Goal: Information Seeking & Learning: Learn about a topic

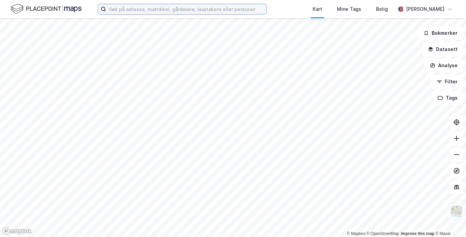
click at [137, 5] on input at bounding box center [186, 9] width 160 height 10
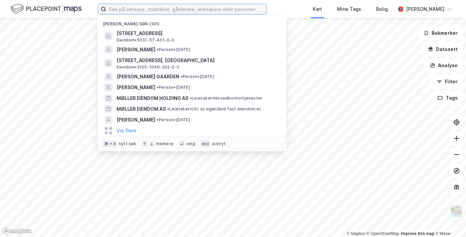
paste input "Tornsangerveien"
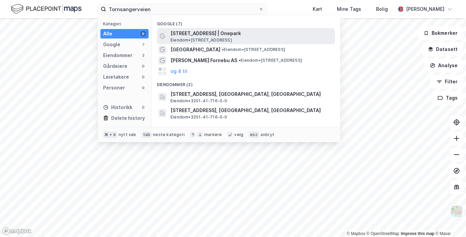
click at [209, 33] on span "[STREET_ADDRESS] | Onepark" at bounding box center [251, 33] width 162 height 8
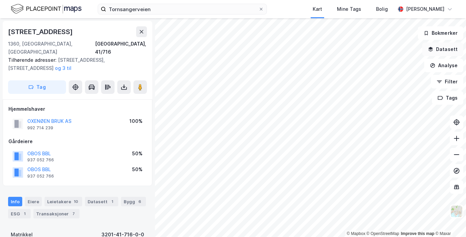
click at [434, 53] on button "Datasett" at bounding box center [442, 48] width 41 height 13
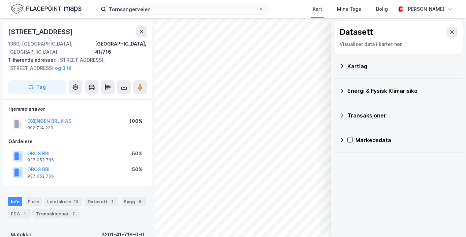
click at [348, 116] on div "Transaksjoner" at bounding box center [402, 115] width 111 height 8
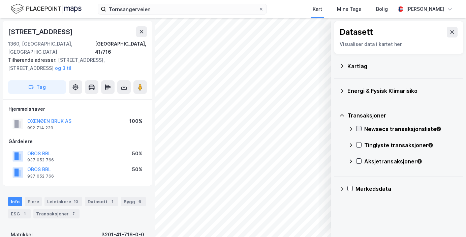
click at [357, 130] on icon at bounding box center [358, 128] width 5 height 5
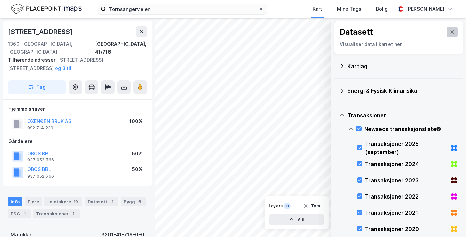
click at [452, 35] on button at bounding box center [452, 32] width 11 height 11
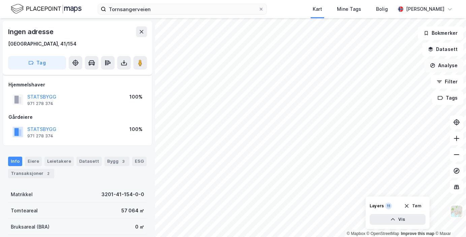
scroll to position [12, 0]
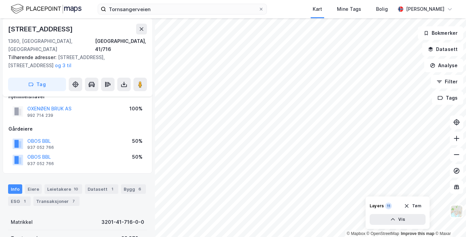
scroll to position [16, 0]
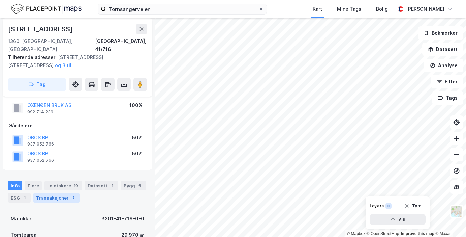
click at [62, 193] on div "Transaksjoner 7" at bounding box center [56, 197] width 46 height 9
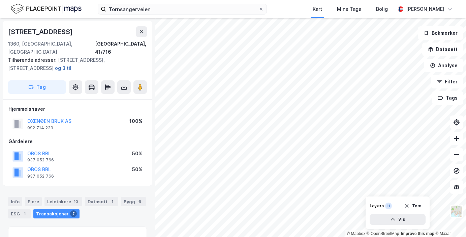
click at [0, 0] on button "og 3 til" at bounding box center [0, 0] width 0 height 0
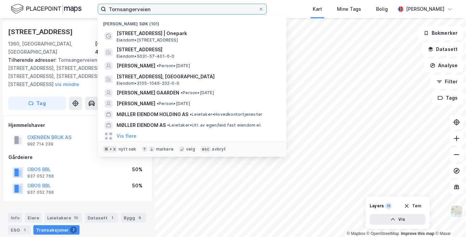
click at [132, 5] on input "Tornsangerveien" at bounding box center [182, 9] width 152 height 10
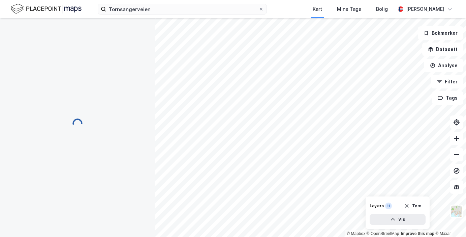
scroll to position [24, 0]
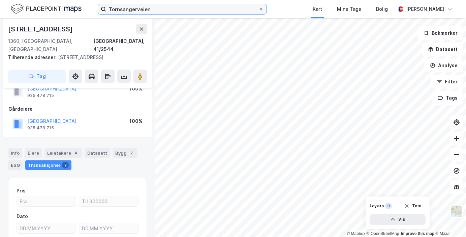
click at [154, 5] on input "Tornsangerveien" at bounding box center [182, 9] width 152 height 10
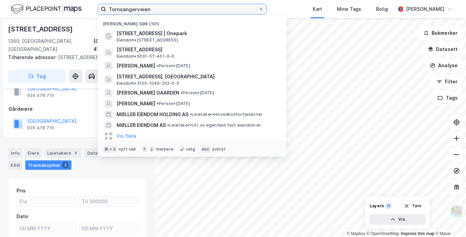
click at [154, 5] on input "Tornsangerveien" at bounding box center [182, 9] width 152 height 10
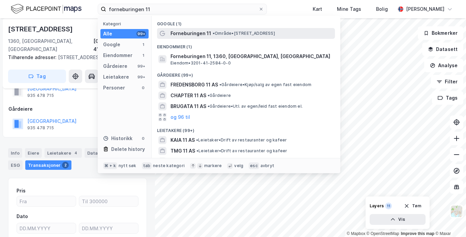
click at [191, 32] on span "Forneburingen 11" at bounding box center [190, 33] width 41 height 8
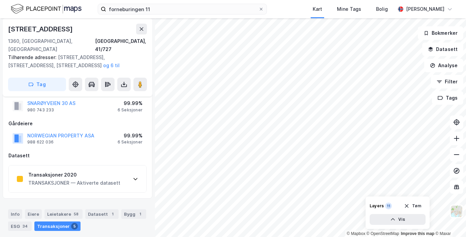
scroll to position [17, 0]
click at [51, 171] on div "Transaksjoner 2020" at bounding box center [74, 175] width 92 height 8
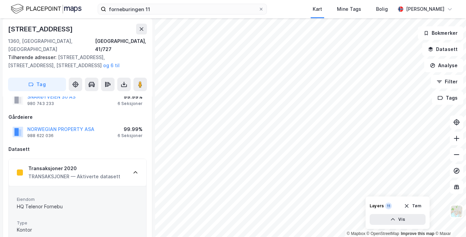
scroll to position [0, 0]
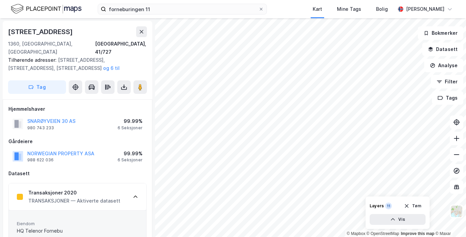
click at [63, 188] on div "Transaksjoner 2020" at bounding box center [74, 192] width 92 height 8
click at [440, 51] on button "Datasett" at bounding box center [442, 48] width 41 height 13
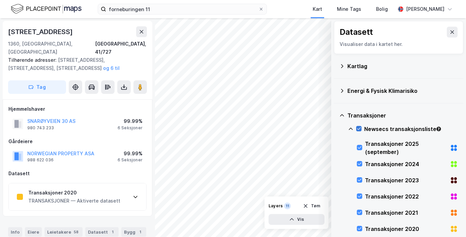
click at [358, 128] on icon at bounding box center [358, 128] width 5 height 5
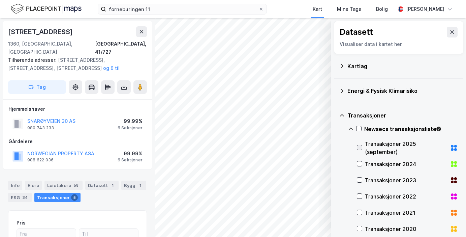
click at [360, 149] on icon at bounding box center [359, 147] width 5 height 5
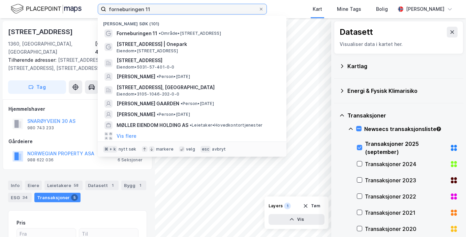
click at [151, 10] on input "forneburingen 11" at bounding box center [182, 9] width 152 height 10
click at [155, 10] on input "forneburingen 11" at bounding box center [182, 9] width 152 height 10
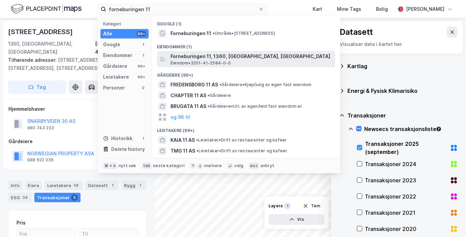
click at [184, 54] on span "Forneburingen 11, 1360, [GEOGRAPHIC_DATA], [GEOGRAPHIC_DATA]" at bounding box center [251, 56] width 162 height 8
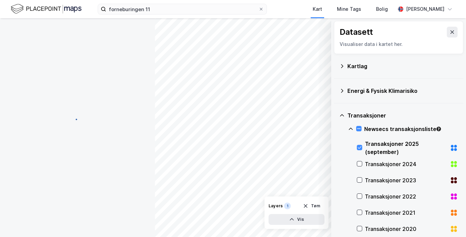
scroll to position [4, 0]
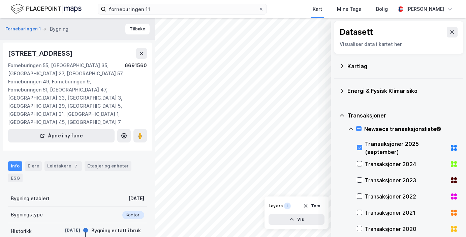
scroll to position [23, 0]
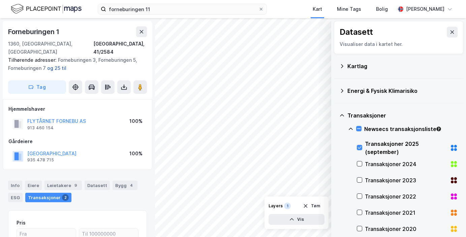
click at [0, 0] on button "og 25 til" at bounding box center [0, 0] width 0 height 0
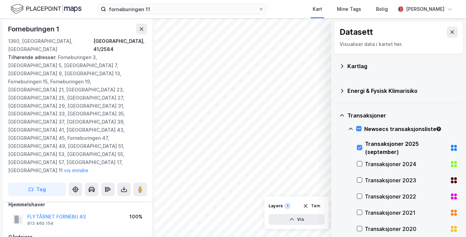
scroll to position [9, 0]
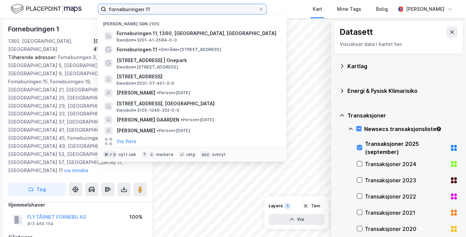
click at [153, 8] on input "forneburingen 11" at bounding box center [182, 9] width 152 height 10
paste input "Flytårnet Vest AS"
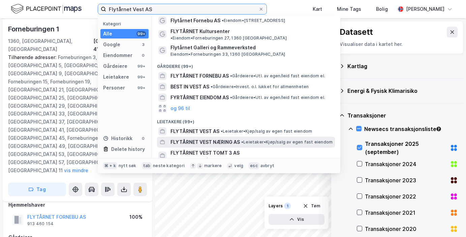
scroll to position [0, 0]
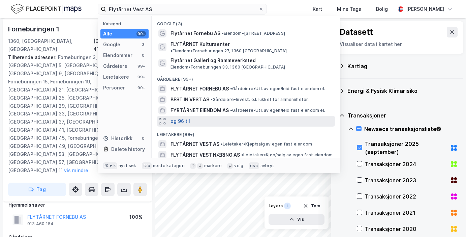
click at [182, 117] on button "og 96 til" at bounding box center [180, 121] width 20 height 8
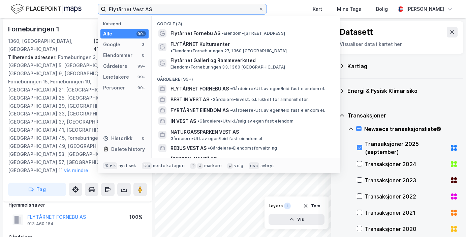
click at [152, 10] on input "Flytårnet Vest AS" at bounding box center [182, 9] width 152 height 10
paste input "934938658"
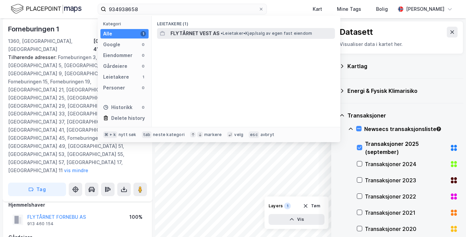
click at [190, 34] on span "FLYTÅRNET VEST AS" at bounding box center [194, 33] width 49 height 8
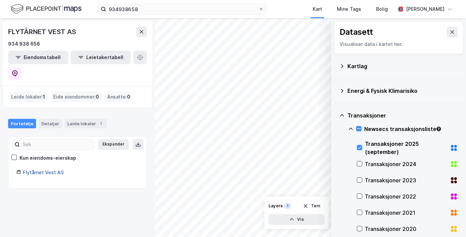
click at [43, 169] on link "Flytårnet Vest AS" at bounding box center [43, 172] width 41 height 6
click at [43, 93] on span "1" at bounding box center [44, 97] width 2 height 8
click at [78, 56] on icon "button" at bounding box center [80, 57] width 5 height 5
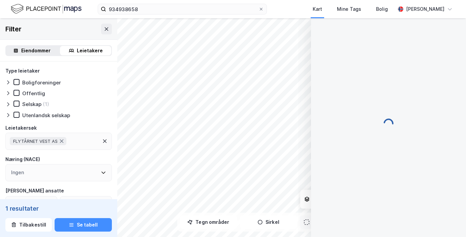
scroll to position [9, 0]
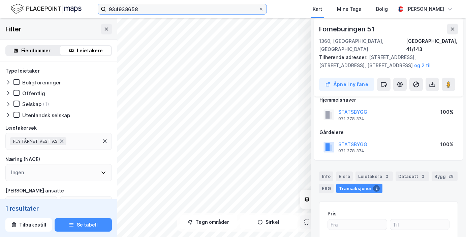
click at [143, 8] on input "934938658" at bounding box center [182, 9] width 152 height 10
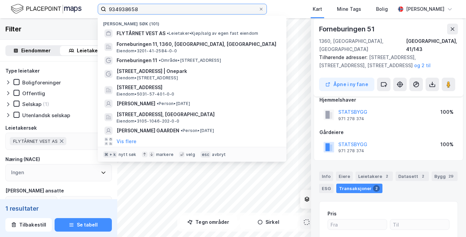
click at [143, 8] on input "934938658" at bounding box center [182, 9] width 152 height 10
paste input "Forneburingen 252"
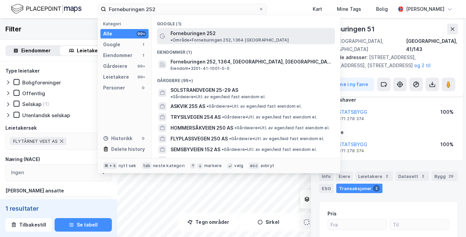
click at [180, 29] on span "Forneburingen 252" at bounding box center [192, 33] width 45 height 8
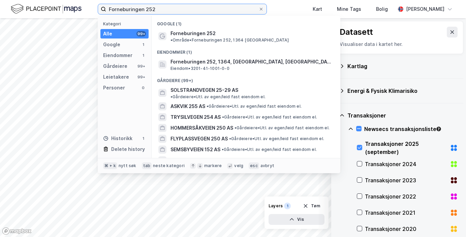
click at [173, 10] on input "Forneburingen 252" at bounding box center [182, 9] width 152 height 10
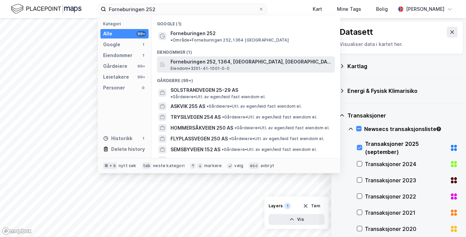
click at [180, 58] on span "Forneburingen 252, 1364, [GEOGRAPHIC_DATA], [GEOGRAPHIC_DATA]" at bounding box center [251, 62] width 162 height 8
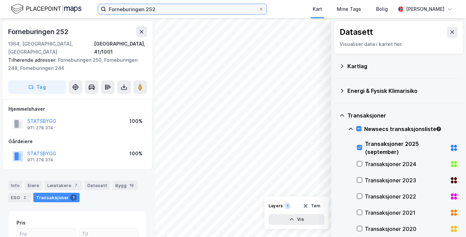
click at [158, 10] on input "Forneburingen 252" at bounding box center [182, 9] width 152 height 10
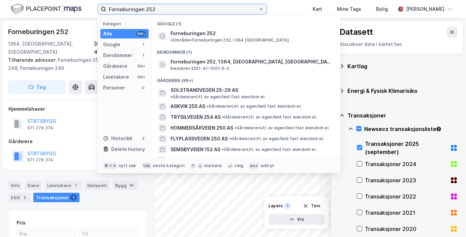
click at [151, 8] on input "Forneburingen 252" at bounding box center [182, 9] width 152 height 10
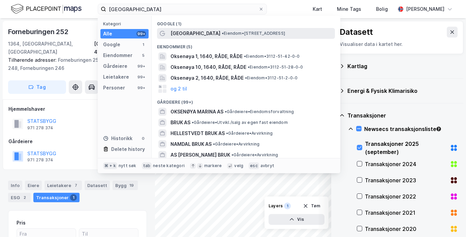
click at [185, 32] on span "[GEOGRAPHIC_DATA]" at bounding box center [195, 33] width 50 height 8
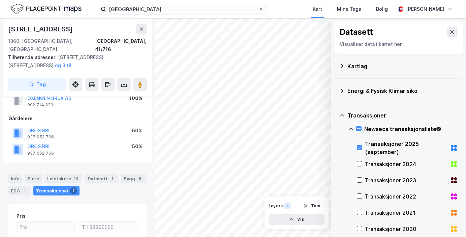
scroll to position [24, 0]
click at [19, 172] on div "Info" at bounding box center [15, 176] width 14 height 9
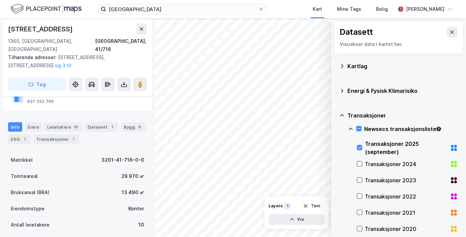
scroll to position [82, 0]
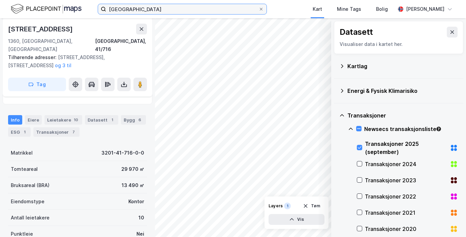
click at [151, 9] on input "[GEOGRAPHIC_DATA]" at bounding box center [182, 9] width 152 height 10
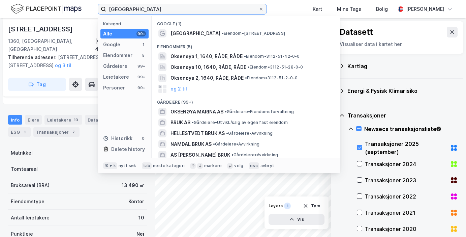
click at [151, 9] on input "[GEOGRAPHIC_DATA]" at bounding box center [182, 9] width 152 height 10
paste input "Forusbeen 50"
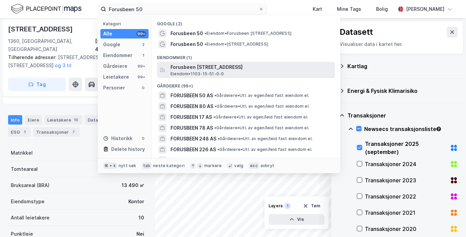
click at [178, 66] on span "Forusbeen [STREET_ADDRESS]" at bounding box center [251, 67] width 162 height 8
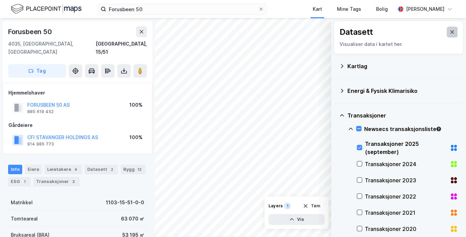
click at [454, 31] on icon at bounding box center [451, 31] width 5 height 5
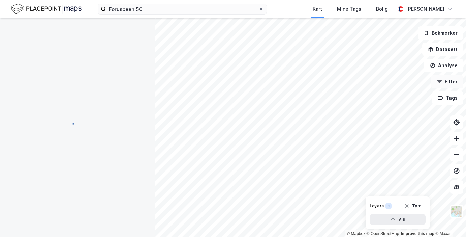
scroll to position [0, 0]
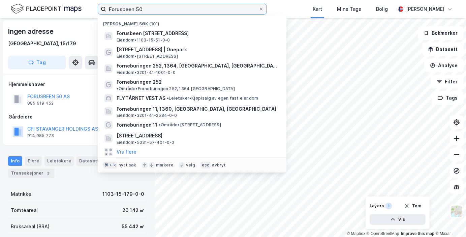
click at [178, 8] on input "Forusbeen 50" at bounding box center [182, 9] width 152 height 10
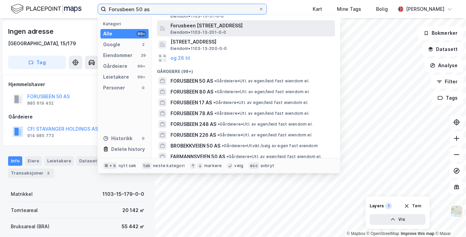
scroll to position [61, 0]
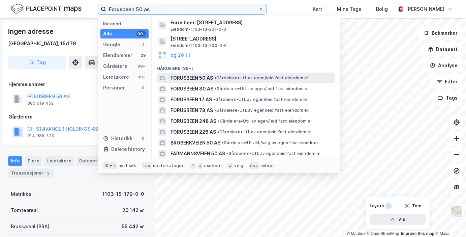
type input "Forusbeen 50 as"
click at [201, 76] on span "FORUSBEEN 50 AS" at bounding box center [191, 78] width 42 height 8
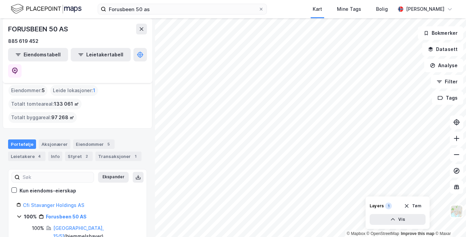
scroll to position [7, 0]
